Goal: Download file/media

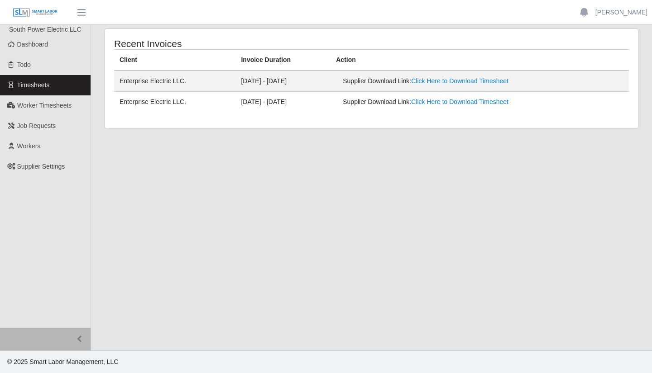
click at [33, 86] on span "Timesheets" at bounding box center [33, 84] width 33 height 7
click at [466, 82] on link "Click Here to Download Timesheet" at bounding box center [459, 80] width 97 height 7
